Goal: Transaction & Acquisition: Download file/media

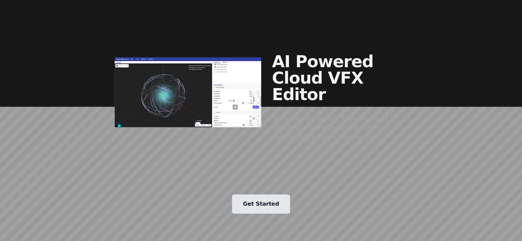
scroll to position [705, 0]
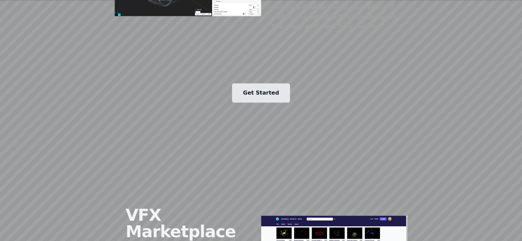
click at [275, 83] on link "Get Started" at bounding box center [261, 92] width 58 height 19
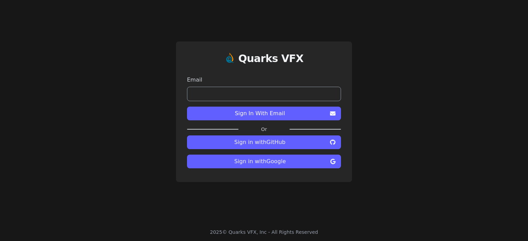
click at [254, 141] on span "Sign in with GitHub" at bounding box center [259, 142] width 135 height 8
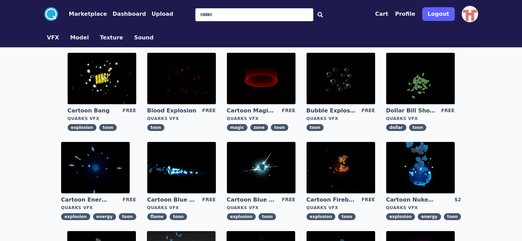
click at [47, 34] on button "VFX" at bounding box center [53, 38] width 12 height 8
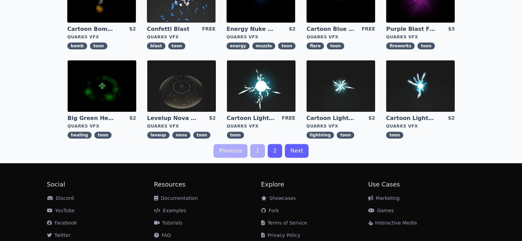
scroll to position [192, 0]
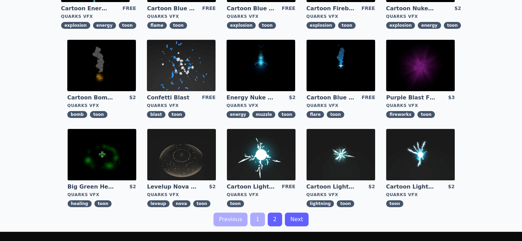
click at [227, 68] on img at bounding box center [261, 66] width 69 height 52
